Goal: Task Accomplishment & Management: Use online tool/utility

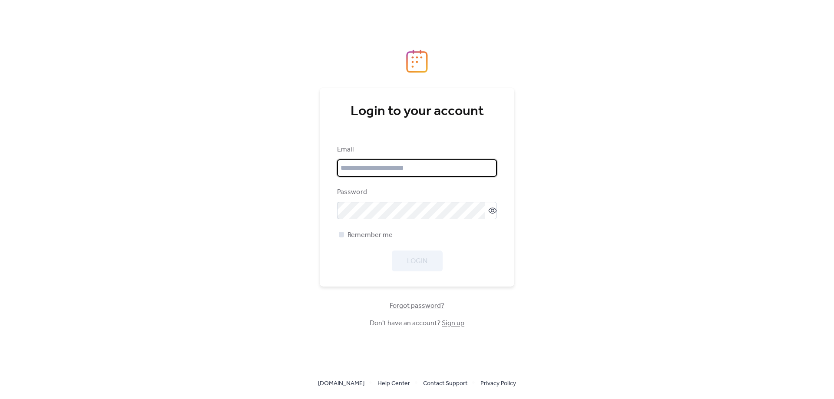
type input "**********"
click at [377, 232] on span "Remember me" at bounding box center [369, 235] width 45 height 10
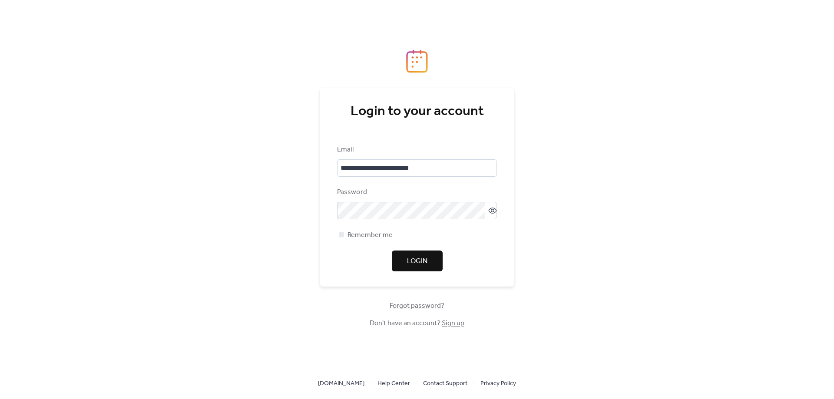
click at [411, 256] on span "Login" at bounding box center [417, 261] width 20 height 10
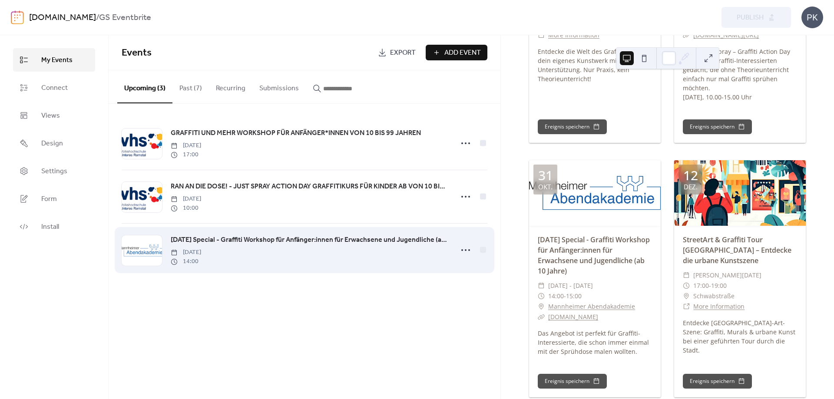
scroll to position [564, 0]
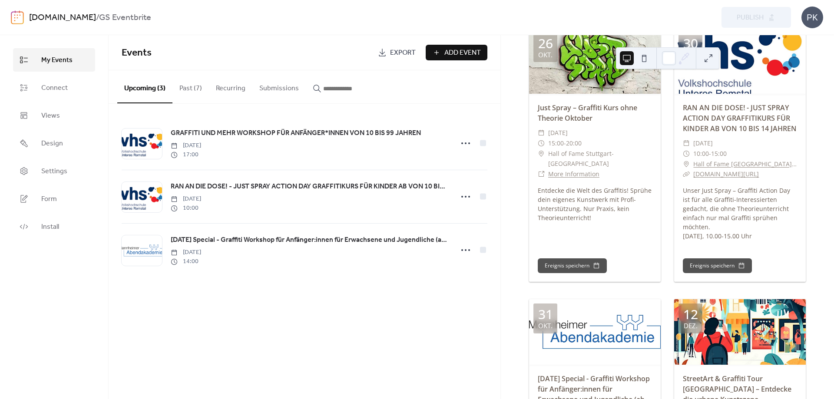
click at [60, 99] on ul "My Events Connect Views Design Settings Form Install" at bounding box center [54, 143] width 82 height 190
click at [60, 93] on span "Connect" at bounding box center [54, 88] width 26 height 10
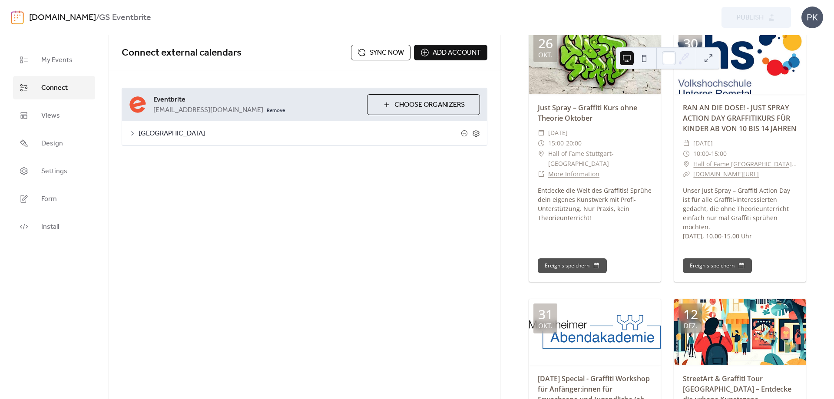
click at [399, 48] on span "Sync now" at bounding box center [387, 53] width 34 height 10
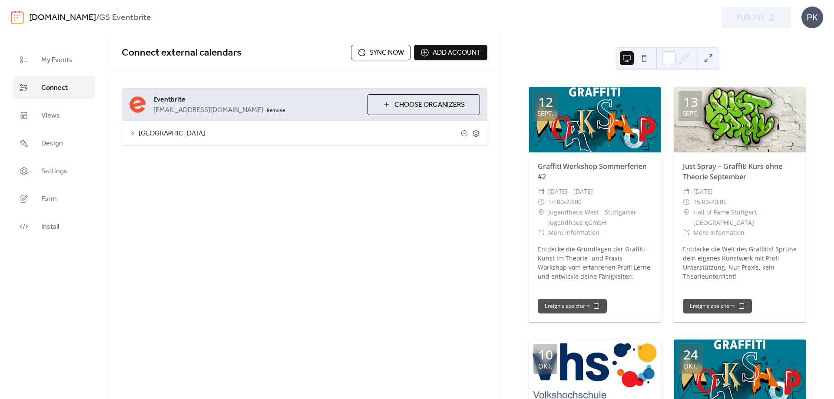
click at [393, 51] on span "Sync now" at bounding box center [387, 53] width 34 height 10
click at [393, 50] on span "Sync now" at bounding box center [387, 53] width 34 height 10
